Goal: Task Accomplishment & Management: Manage account settings

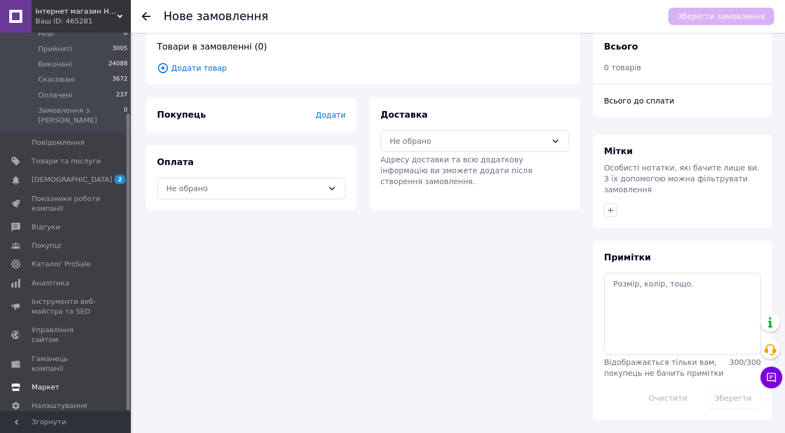
scroll to position [16, 0]
click at [51, 378] on link "Маркет" at bounding box center [67, 387] width 134 height 19
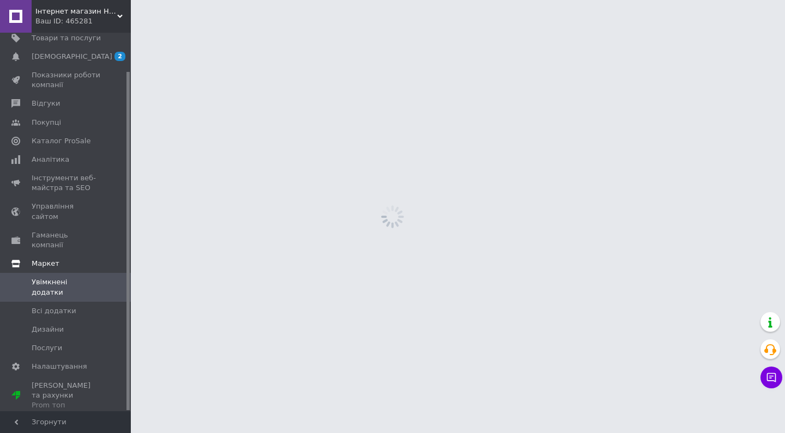
scroll to position [43, 0]
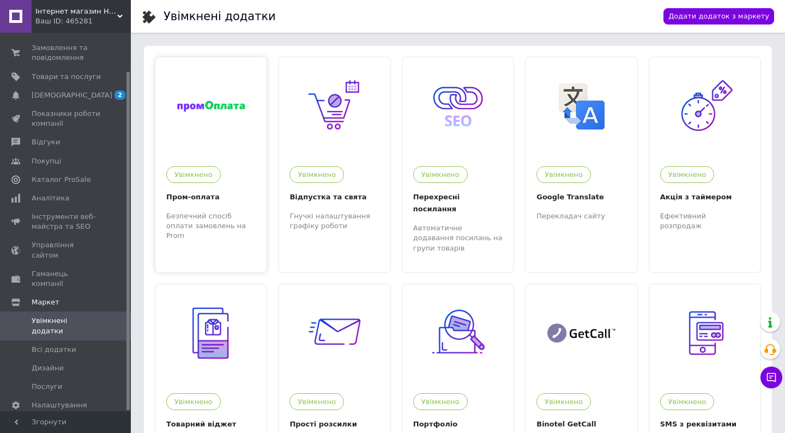
click at [210, 104] on img at bounding box center [211, 106] width 68 height 11
click at [77, 245] on span "Управління сайтом" at bounding box center [66, 250] width 69 height 20
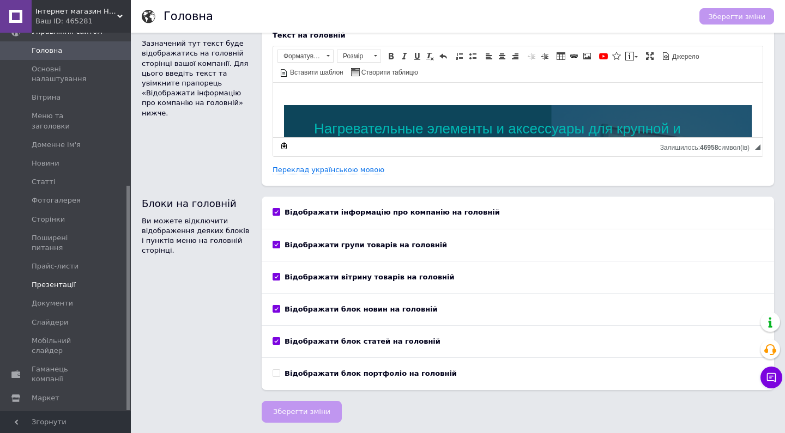
scroll to position [23, 0]
click at [58, 412] on span "Налаштування" at bounding box center [60, 417] width 56 height 10
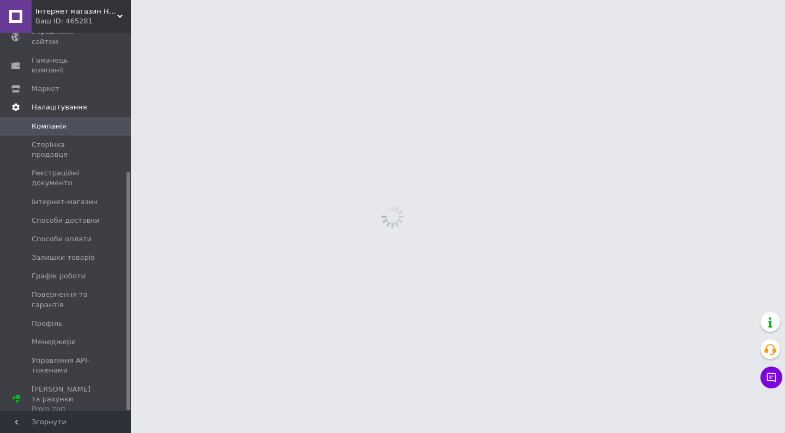
scroll to position [221, 0]
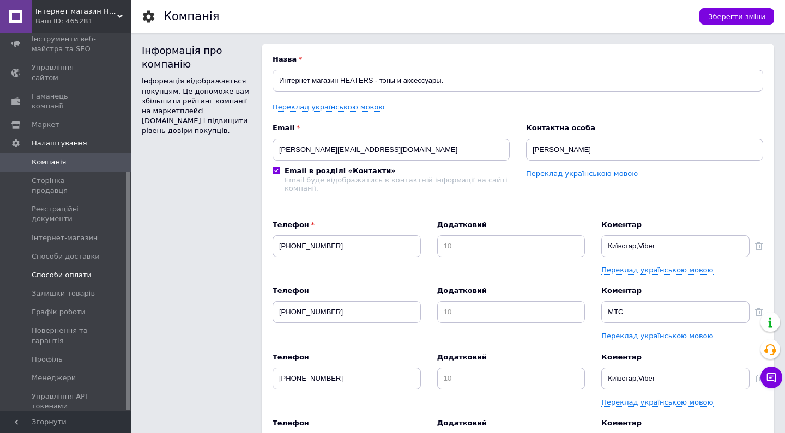
click at [76, 270] on span "Способи оплати" at bounding box center [62, 275] width 60 height 10
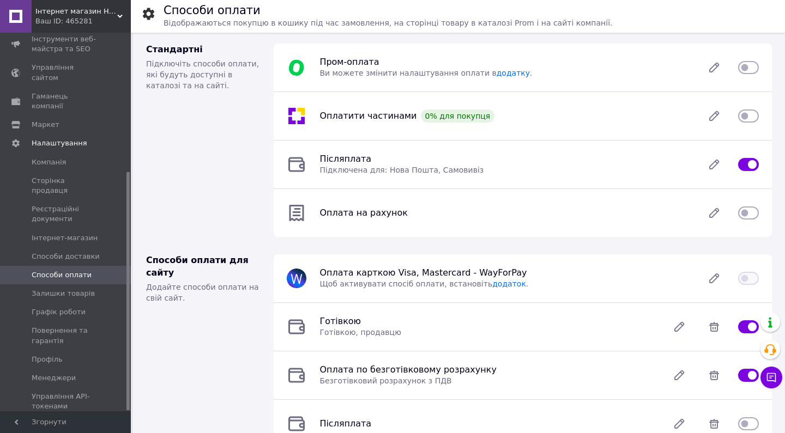
click at [752, 61] on div at bounding box center [748, 67] width 21 height 13
click at [749, 67] on input "checkbox" at bounding box center [748, 67] width 21 height 11
checkbox input "true"
